Goal: Information Seeking & Learning: Learn about a topic

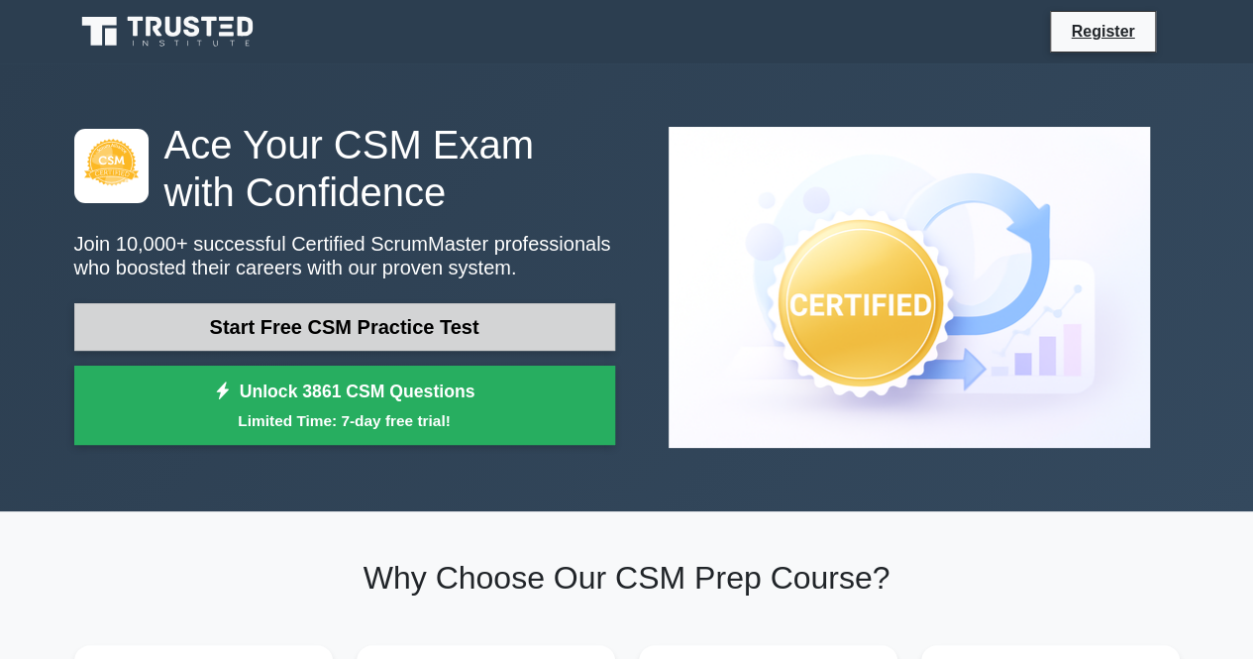
click at [301, 333] on link "Start Free CSM Practice Test" at bounding box center [344, 327] width 541 height 48
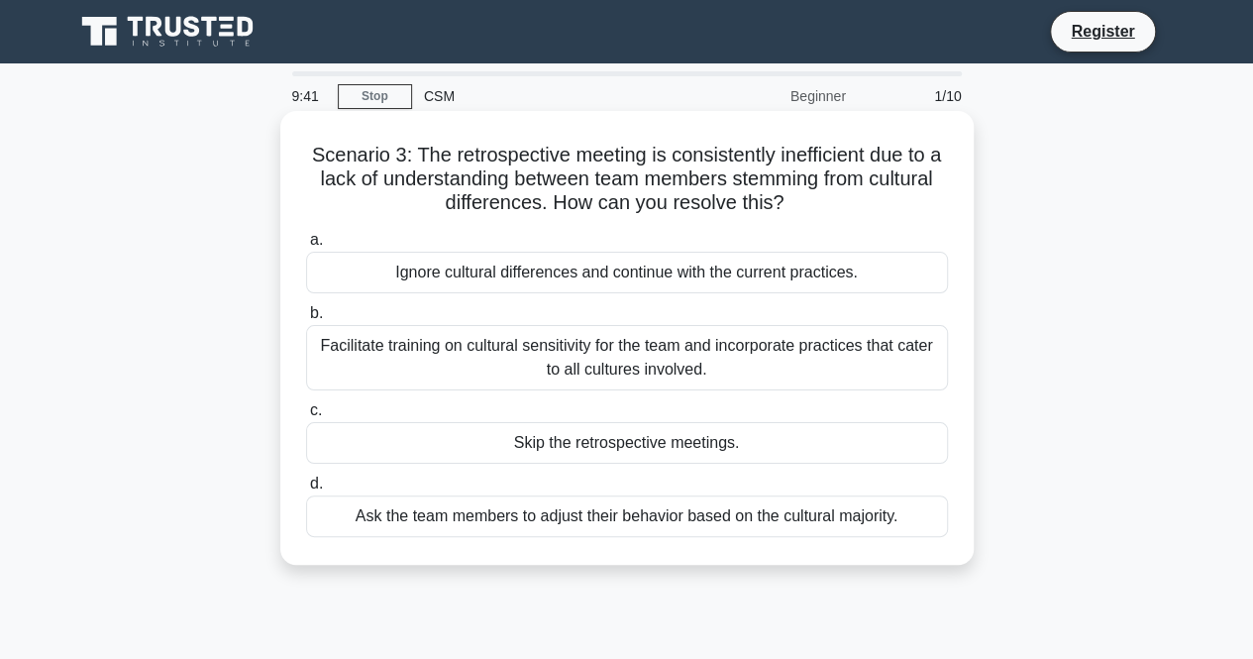
click at [416, 367] on div "Facilitate training on cultural sensitivity for the team and incorporate practi…" at bounding box center [627, 357] width 642 height 65
click at [306, 320] on input "b. Facilitate training on cultural sensitivity for the team and incorporate pra…" at bounding box center [306, 313] width 0 height 13
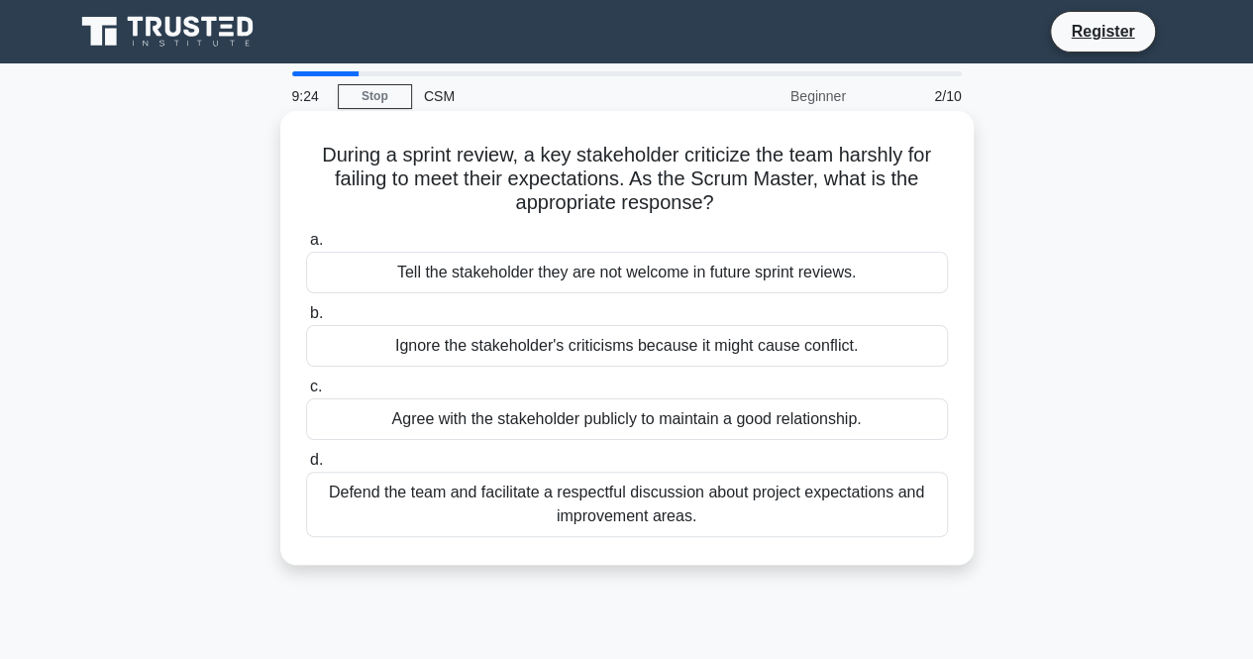
click at [456, 497] on div "Defend the team and facilitate a respectful discussion about project expectatio…" at bounding box center [627, 504] width 642 height 65
click at [306, 467] on input "d. Defend the team and facilitate a respectful discussion about project expecta…" at bounding box center [306, 460] width 0 height 13
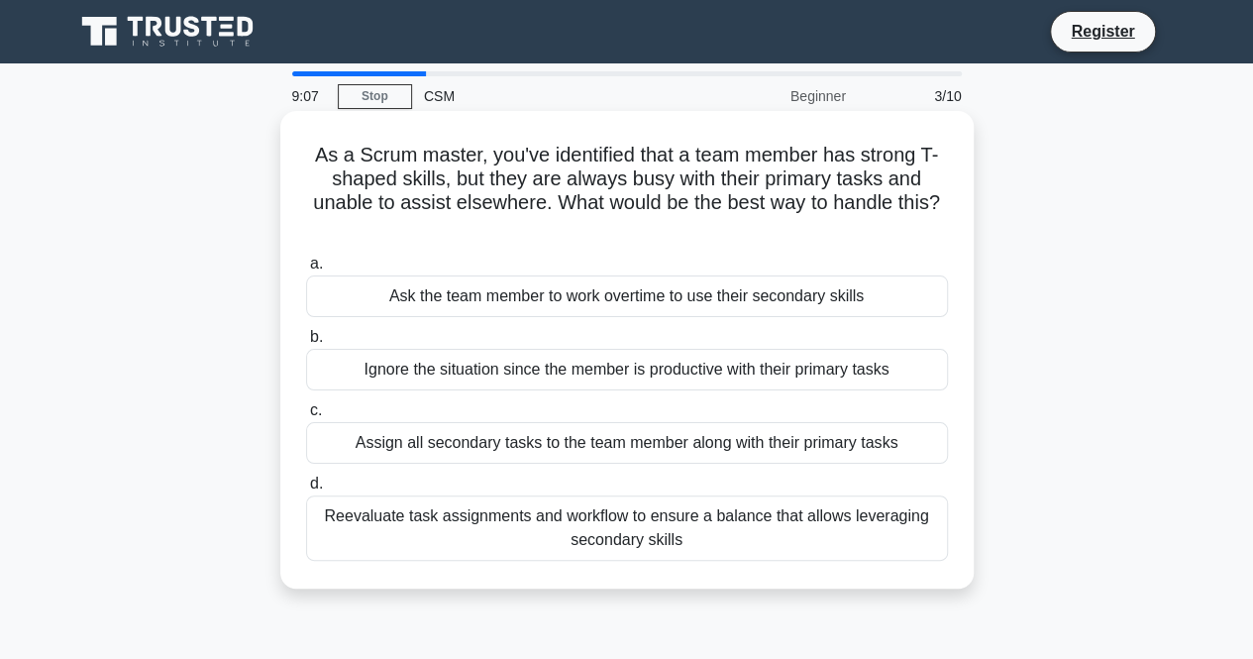
click at [478, 528] on div "Reevaluate task assignments and workflow to ensure a balance that allows levera…" at bounding box center [627, 527] width 642 height 65
click at [306, 490] on input "d. Reevaluate task assignments and workflow to ensure a balance that allows lev…" at bounding box center [306, 483] width 0 height 13
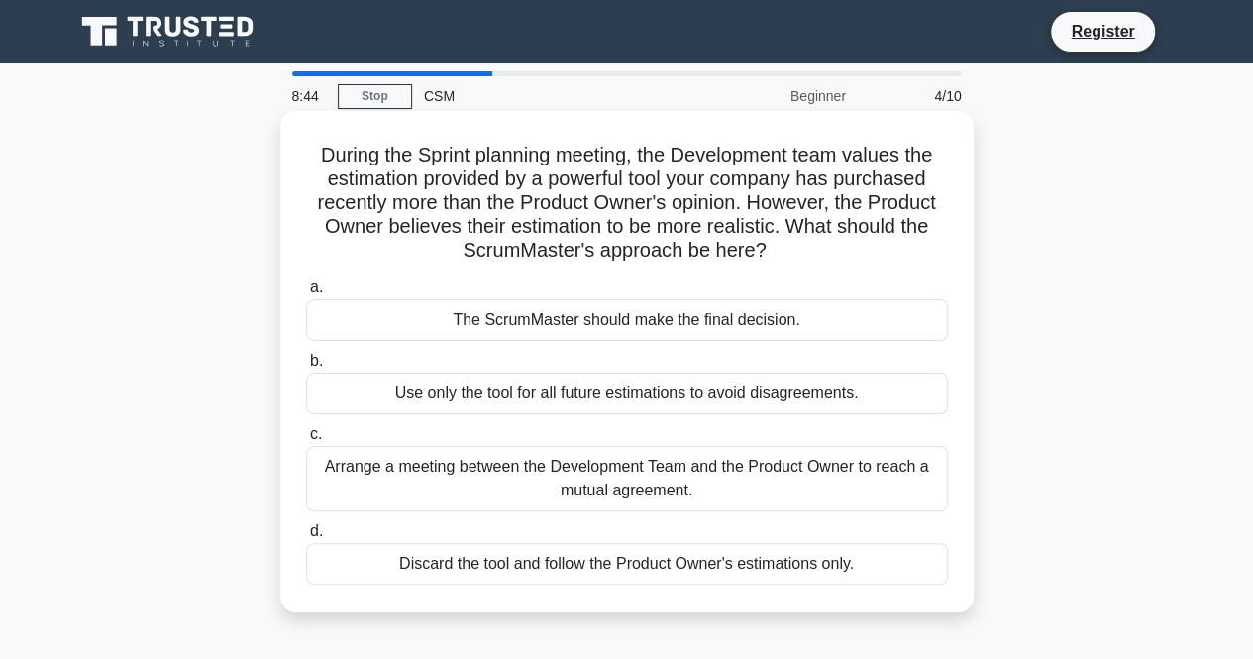
click at [574, 489] on div "Arrange a meeting between the Development Team and the Product Owner to reach a…" at bounding box center [627, 478] width 642 height 65
click at [306, 441] on input "c. Arrange a meeting between the Development Team and the Product Owner to reac…" at bounding box center [306, 434] width 0 height 13
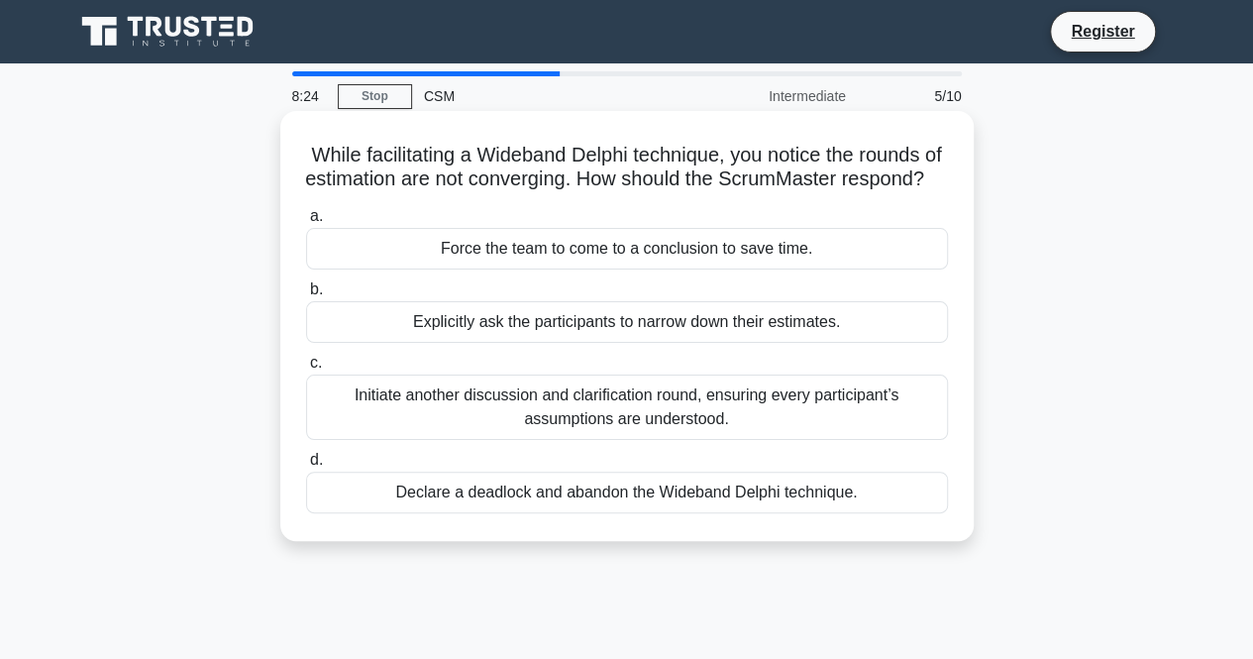
click at [596, 440] on div "Initiate another discussion and clarification round, ensuring every participant…" at bounding box center [627, 406] width 642 height 65
click at [306, 369] on input "c. Initiate another discussion and clarification round, ensuring every particip…" at bounding box center [306, 363] width 0 height 13
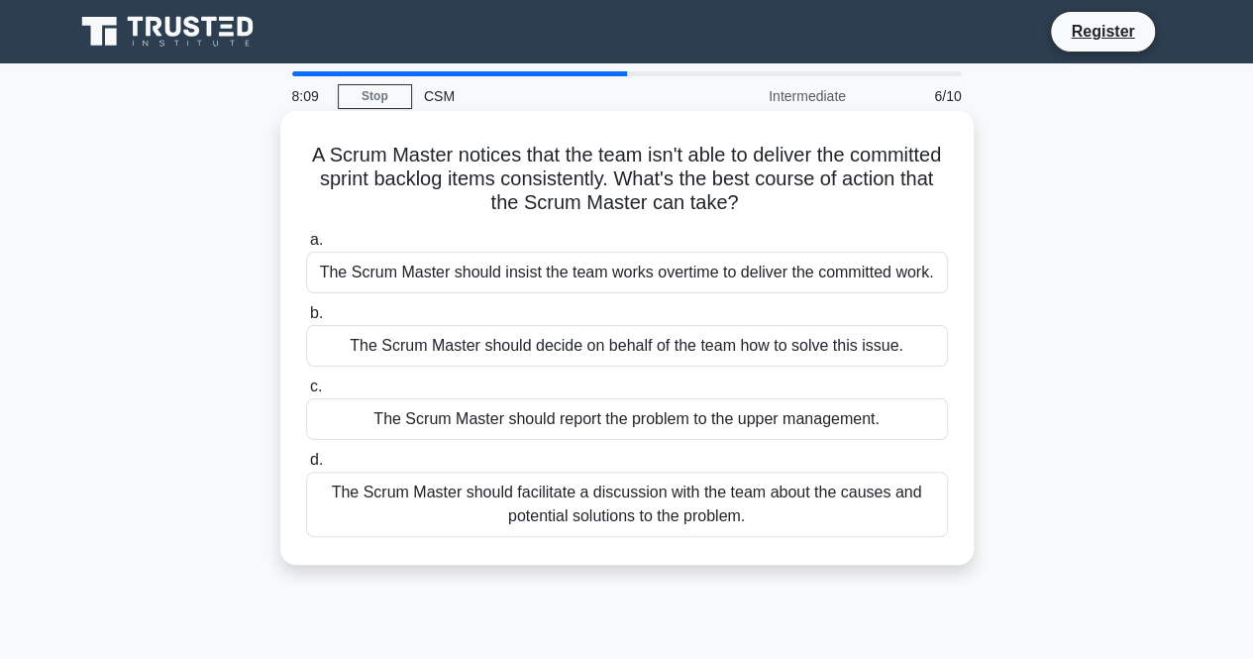
click at [600, 510] on div "The Scrum Master should facilitate a discussion with the team about the causes …" at bounding box center [627, 504] width 642 height 65
click at [306, 467] on input "d. The Scrum Master should facilitate a discussion with the team about the caus…" at bounding box center [306, 460] width 0 height 13
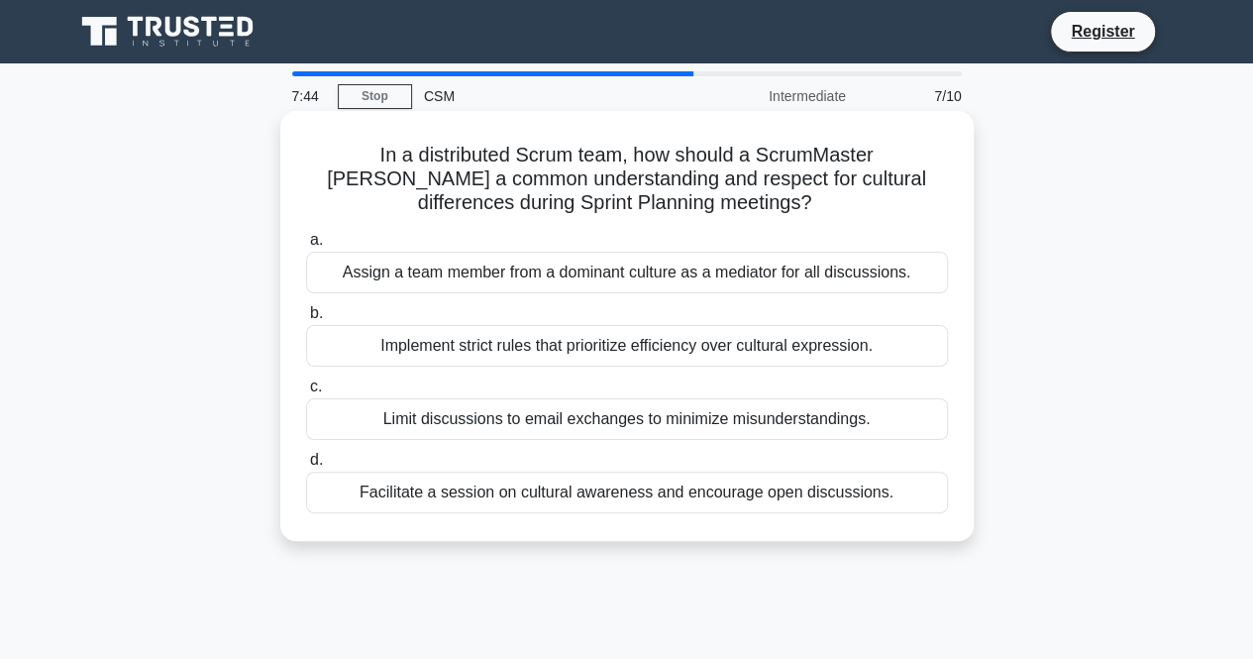
click at [593, 496] on div "Facilitate a session on cultural awareness and encourage open discussions." at bounding box center [627, 493] width 642 height 42
click at [306, 467] on input "d. Facilitate a session on cultural awareness and encourage open discussions." at bounding box center [306, 460] width 0 height 13
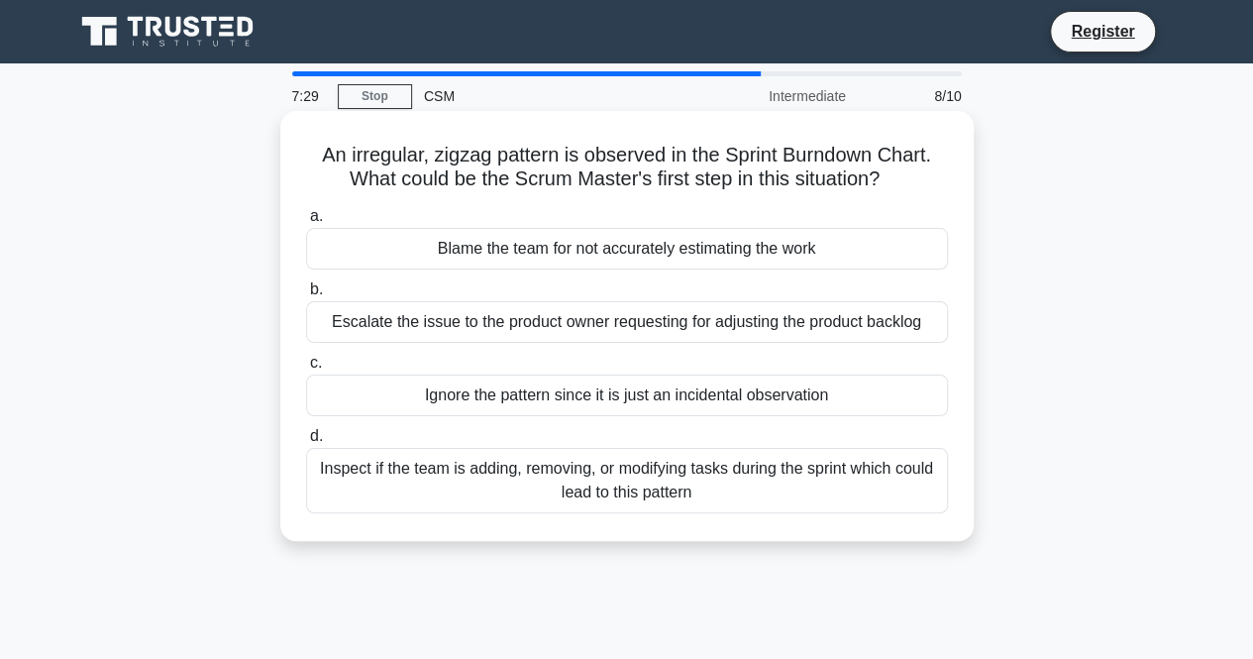
click at [604, 498] on div "Inspect if the team is adding, removing, or modifying tasks during the sprint w…" at bounding box center [627, 480] width 642 height 65
click at [306, 443] on input "d. Inspect if the team is adding, removing, or modifying tasks during the sprin…" at bounding box center [306, 436] width 0 height 13
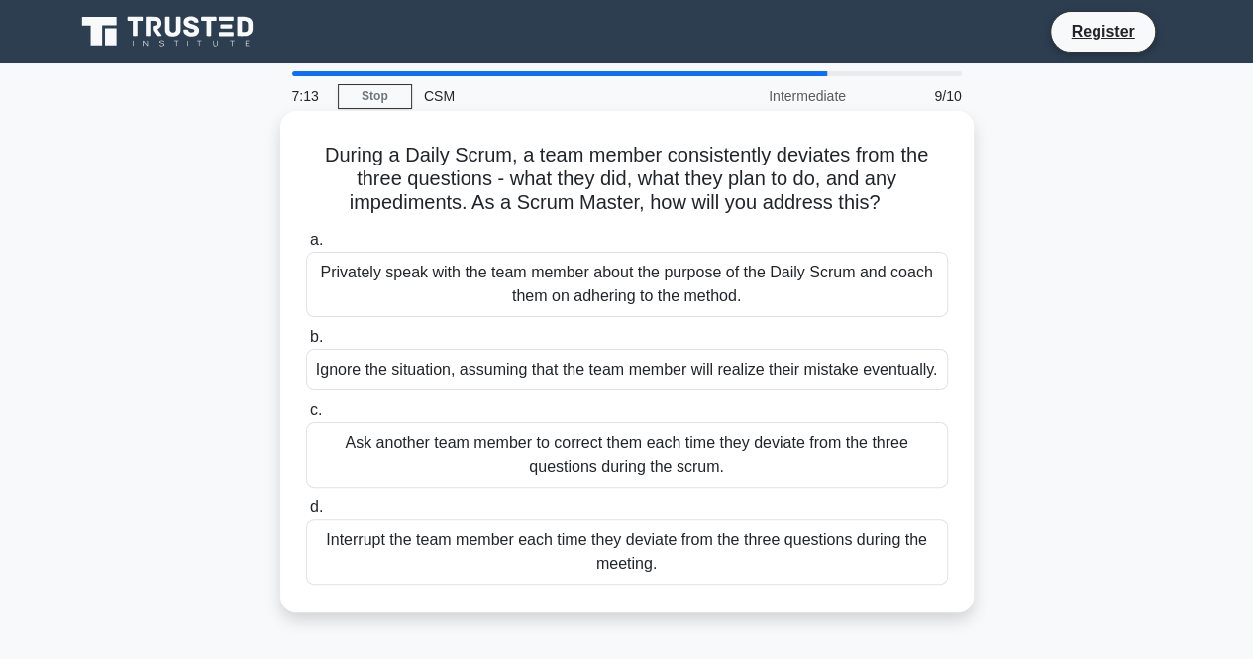
click at [645, 289] on div "Privately speak with the team member about the purpose of the Daily Scrum and c…" at bounding box center [627, 284] width 642 height 65
click at [306, 247] on input "a. Privately speak with the team member about the purpose of the Daily Scrum an…" at bounding box center [306, 240] width 0 height 13
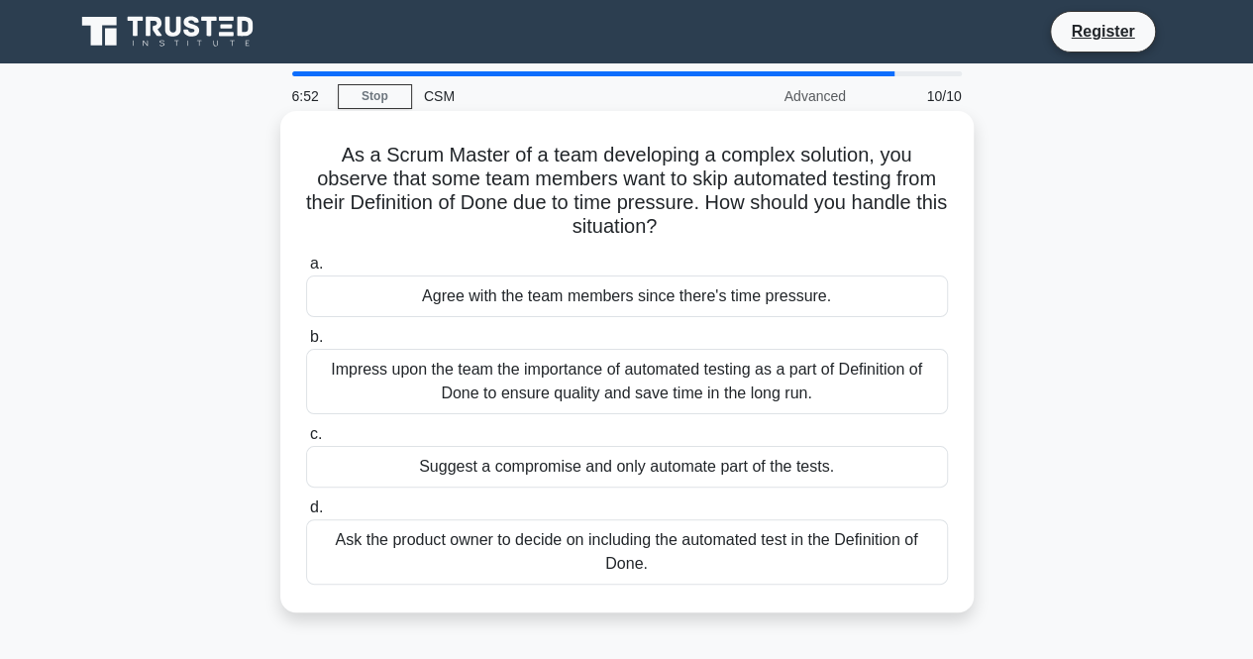
click at [634, 375] on div "Impress upon the team the importance of automated testing as a part of Definiti…" at bounding box center [627, 381] width 642 height 65
click at [306, 344] on input "b. Impress upon the team the importance of automated testing as a part of Defin…" at bounding box center [306, 337] width 0 height 13
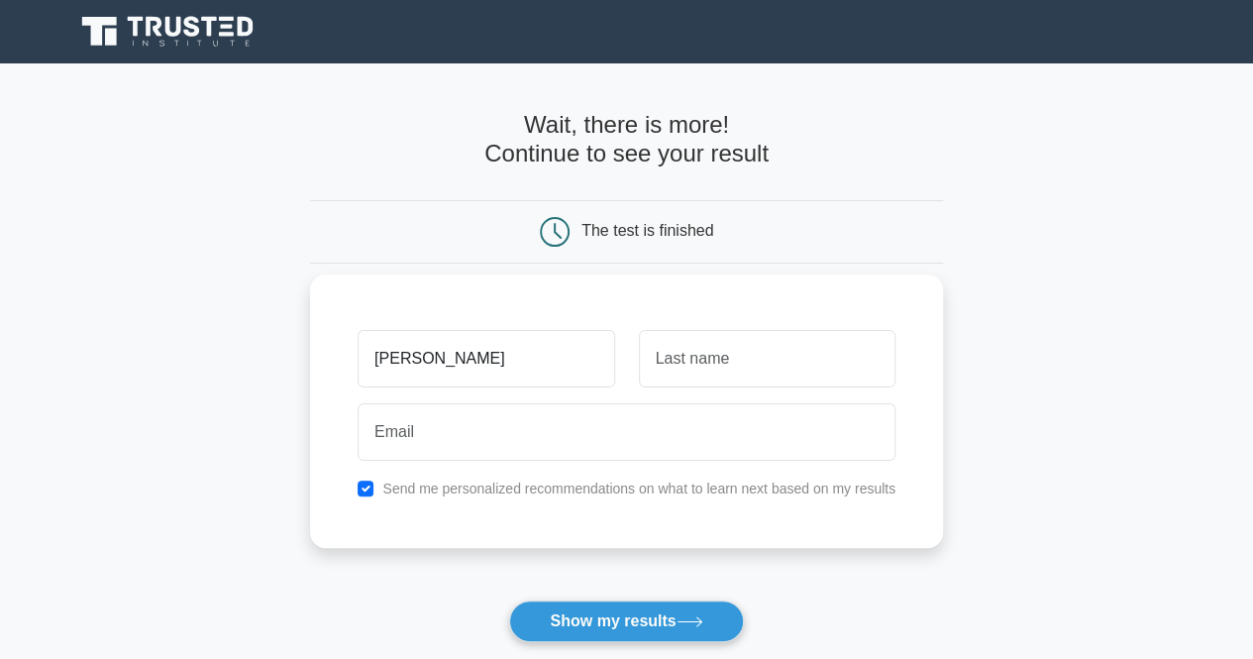
type input "[PERSON_NAME]"
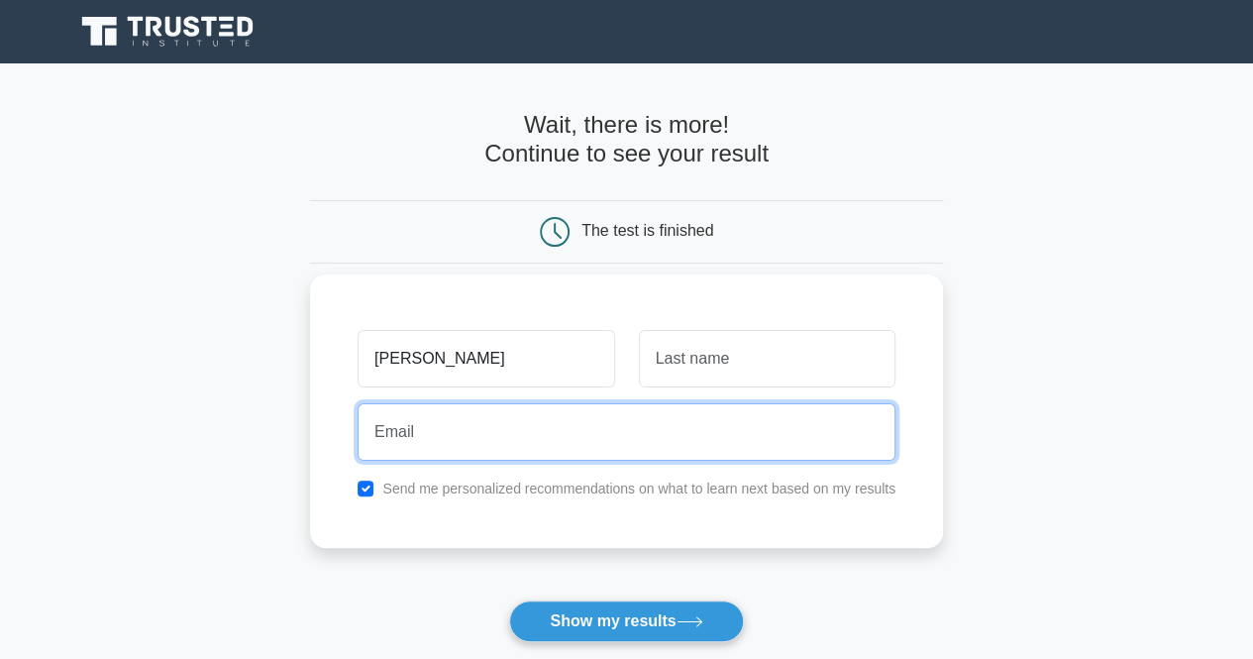
click at [509, 427] on input "email" at bounding box center [627, 431] width 538 height 57
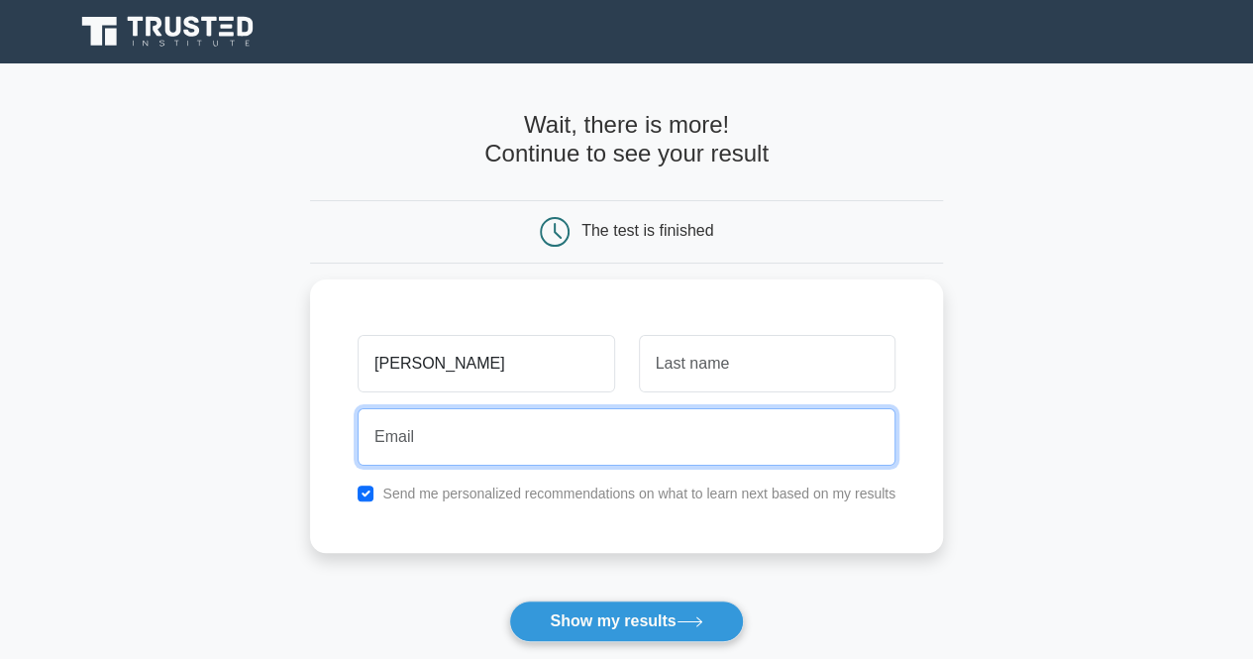
type input "[PERSON_NAME][EMAIL_ADDRESS][PERSON_NAME][DOMAIN_NAME]"
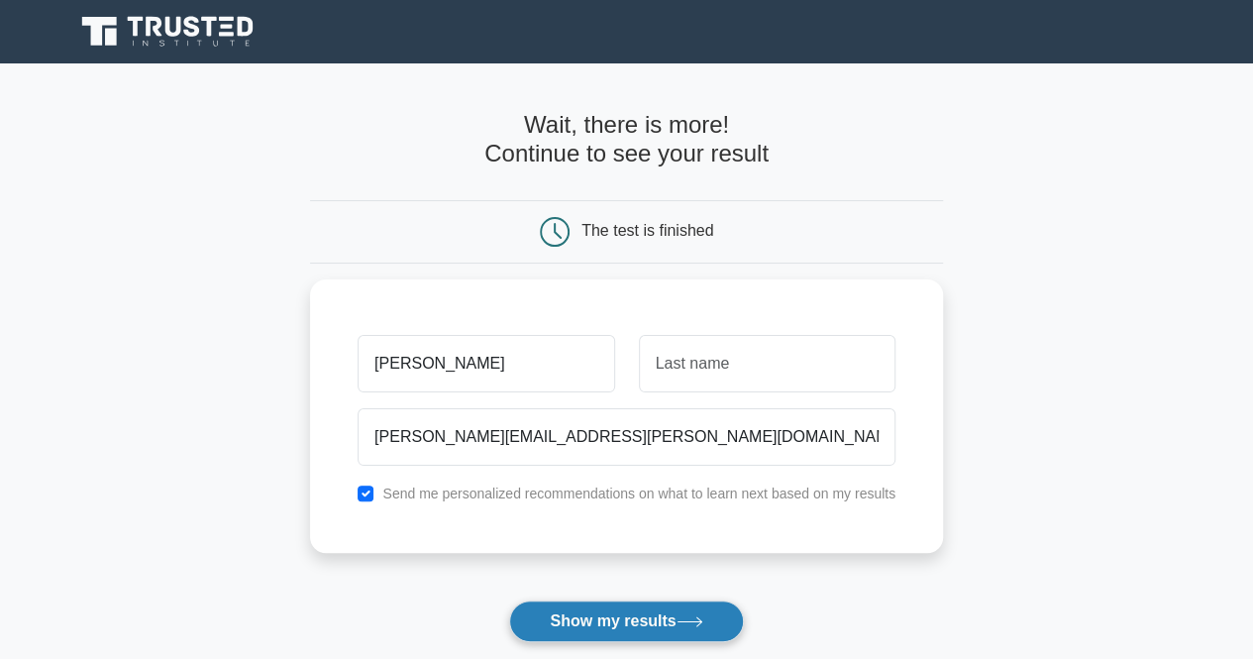
click at [616, 619] on button "Show my results" at bounding box center [626, 621] width 234 height 42
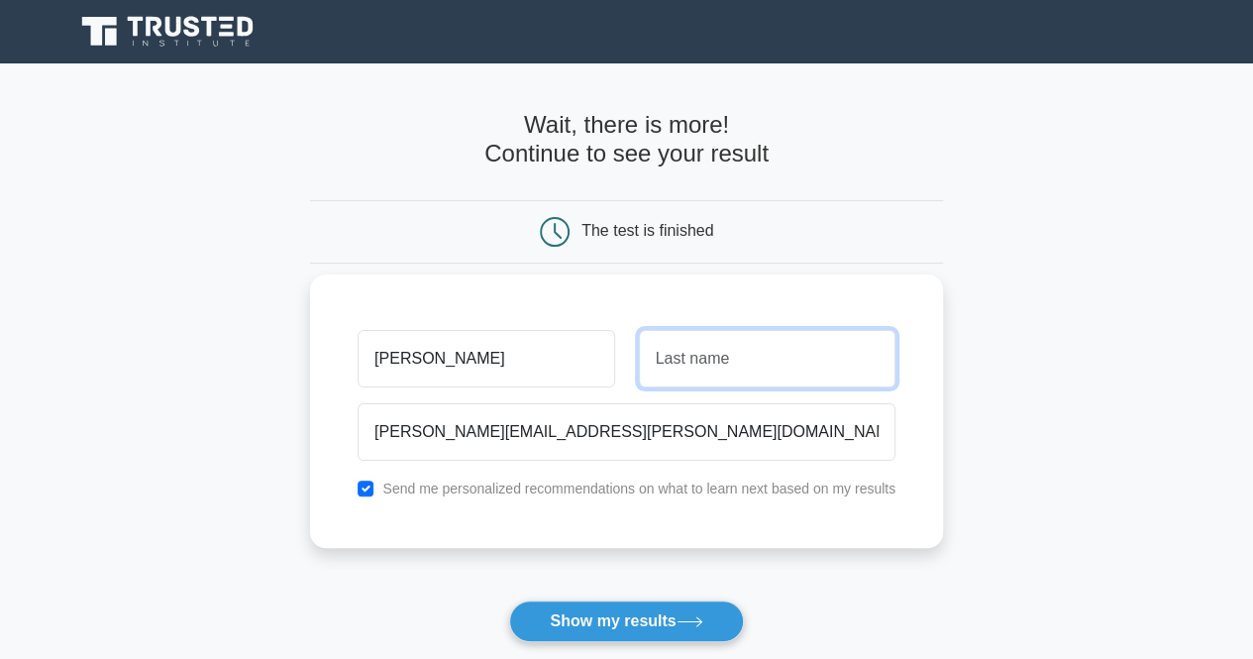
click at [727, 372] on input "text" at bounding box center [767, 358] width 257 height 57
type input "[PERSON_NAME]"
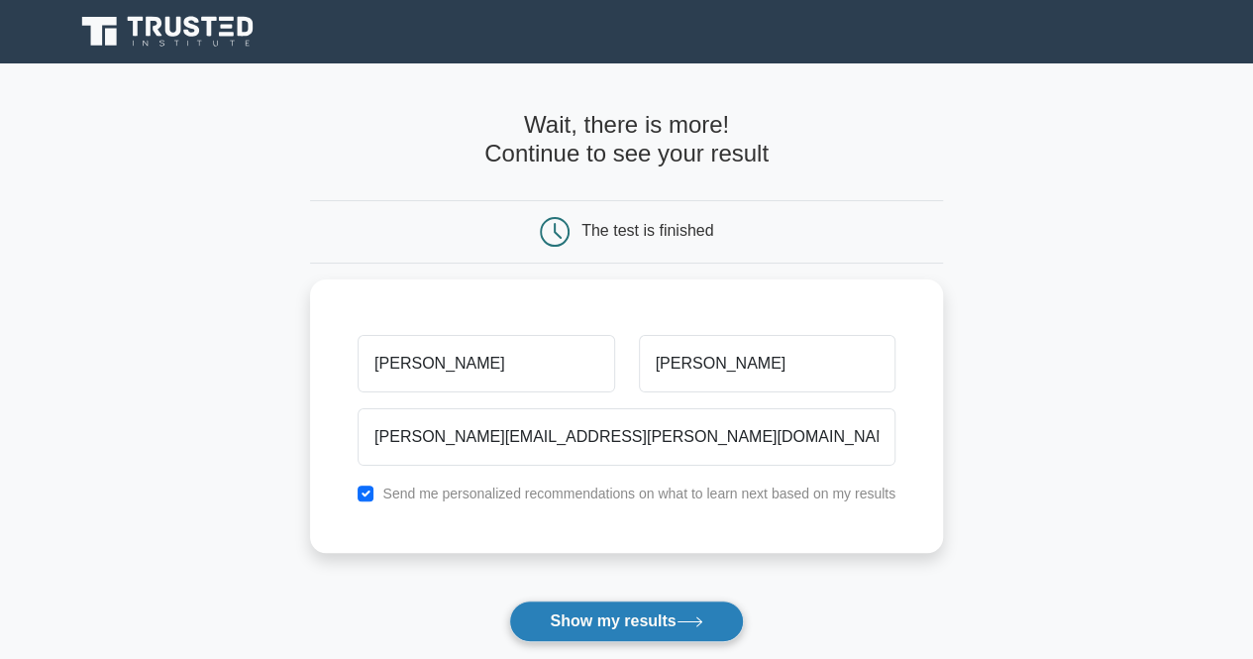
click at [629, 610] on button "Show my results" at bounding box center [626, 621] width 234 height 42
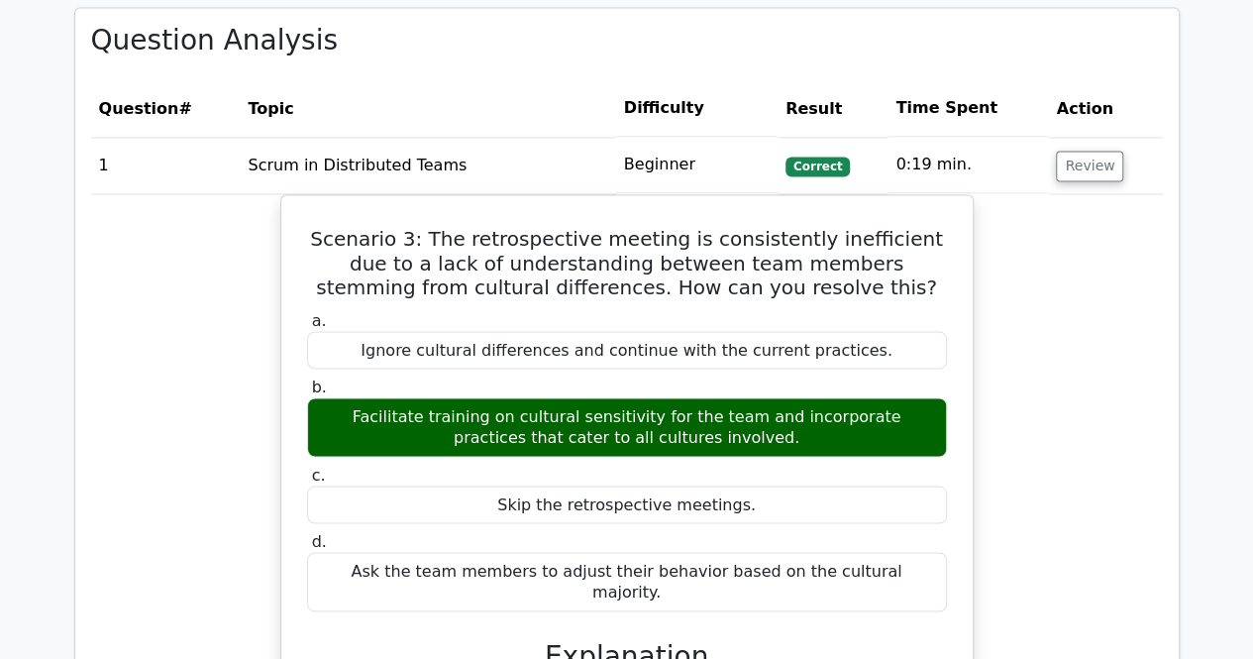
scroll to position [1627, 0]
